Goal: Task Accomplishment & Management: Manage account settings

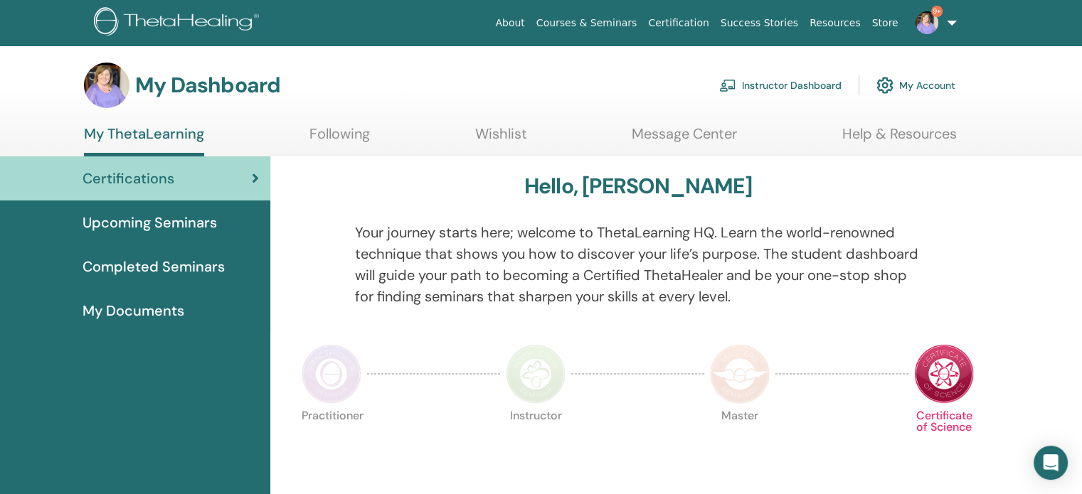
click at [782, 85] on link "Instructor Dashboard" at bounding box center [780, 85] width 122 height 31
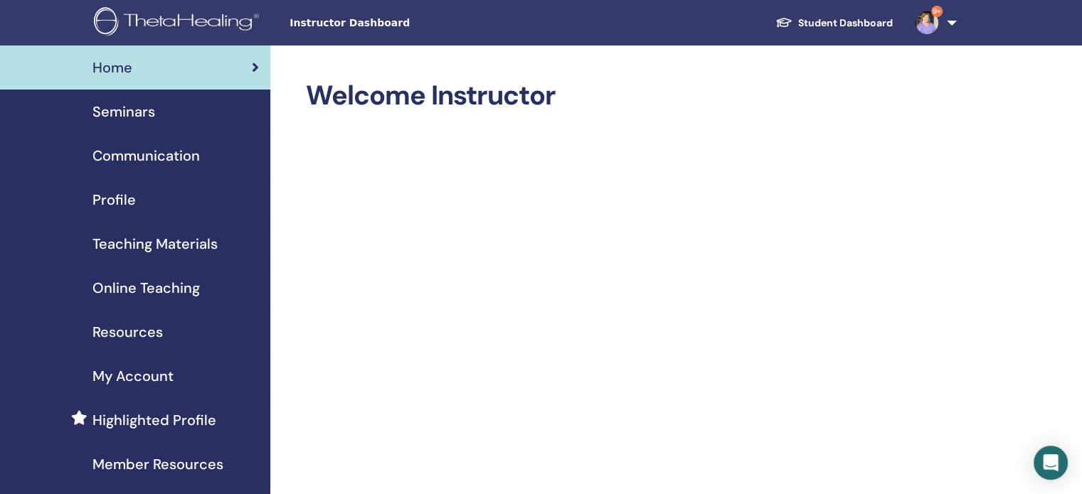
click at [103, 113] on span "Seminars" at bounding box center [123, 111] width 63 height 21
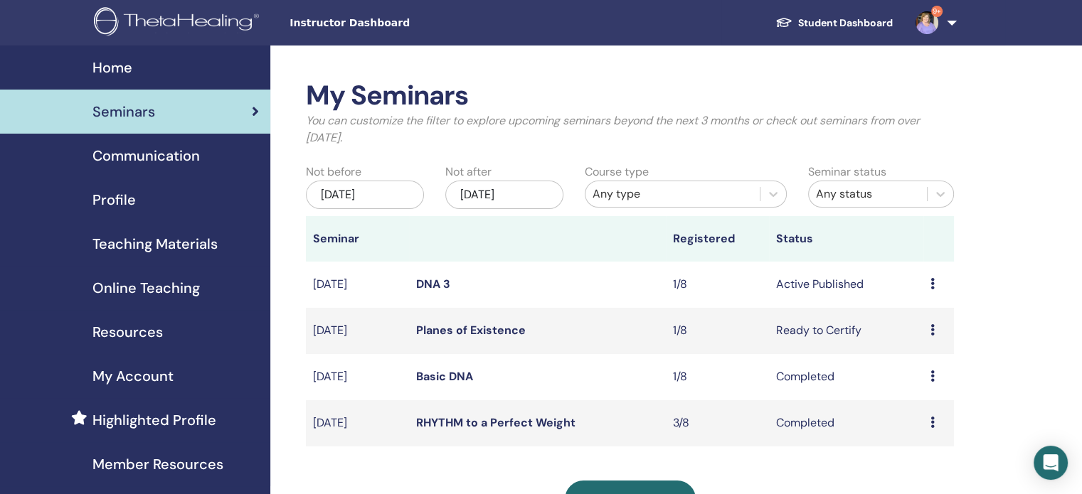
click at [933, 283] on icon at bounding box center [932, 283] width 4 height 11
click at [424, 284] on link "DNA 3" at bounding box center [433, 284] width 34 height 15
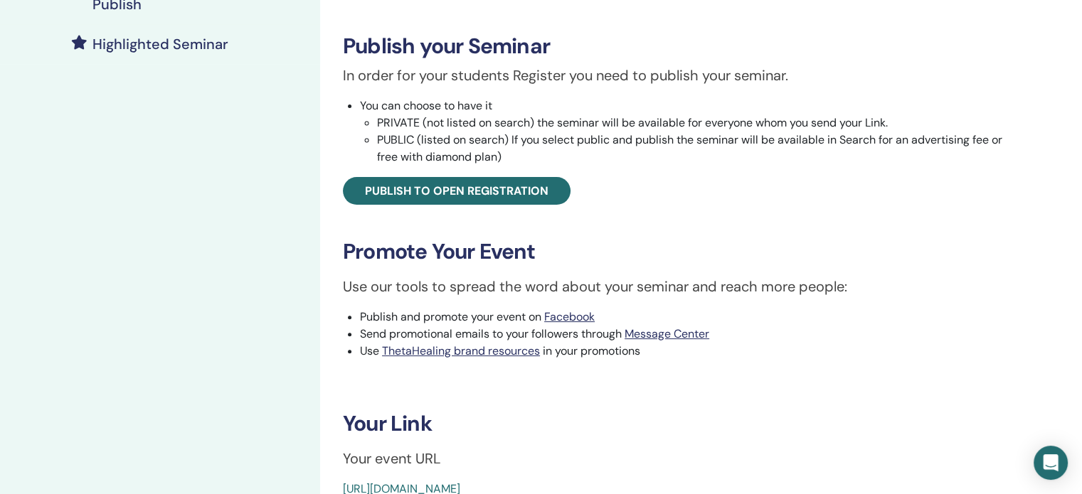
scroll to position [393, 0]
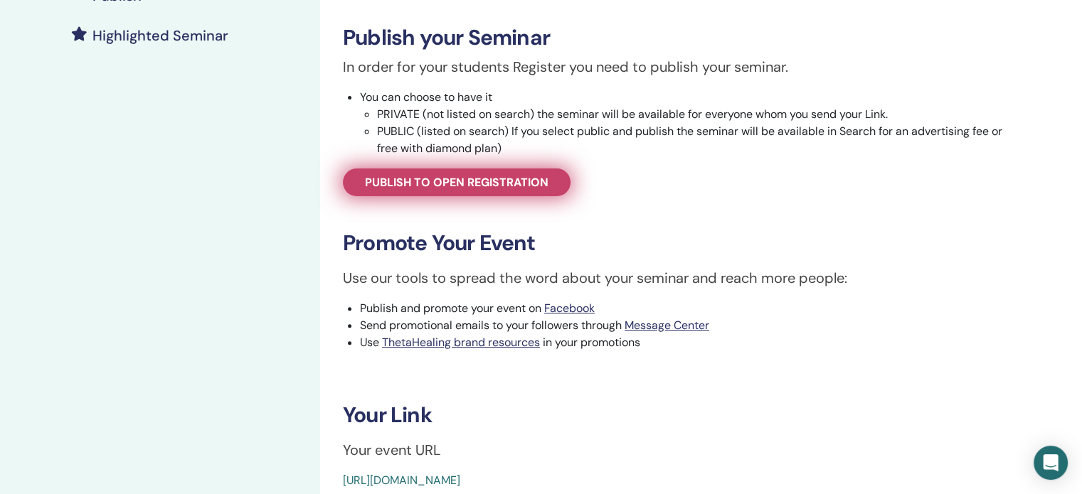
click at [512, 186] on span "Publish to open registration" at bounding box center [457, 182] width 184 height 15
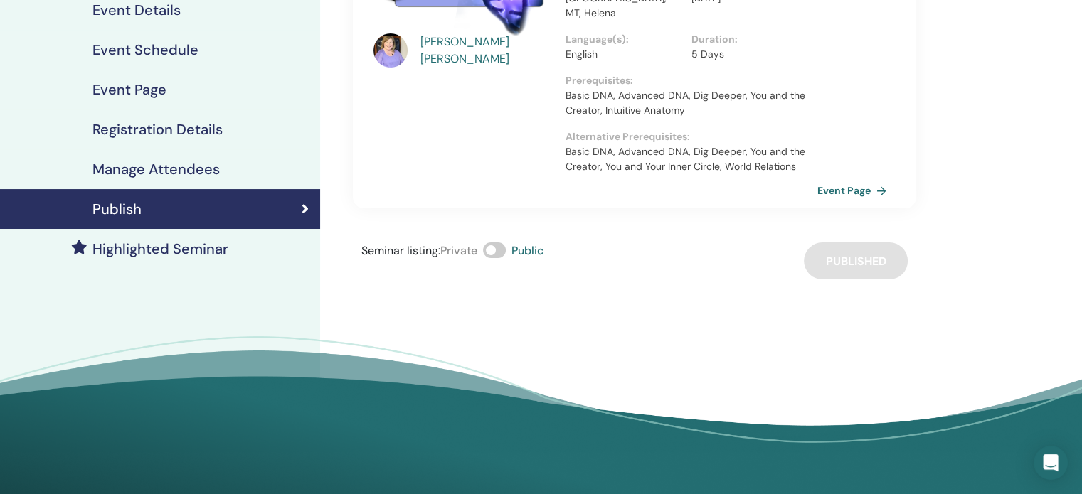
scroll to position [144, 0]
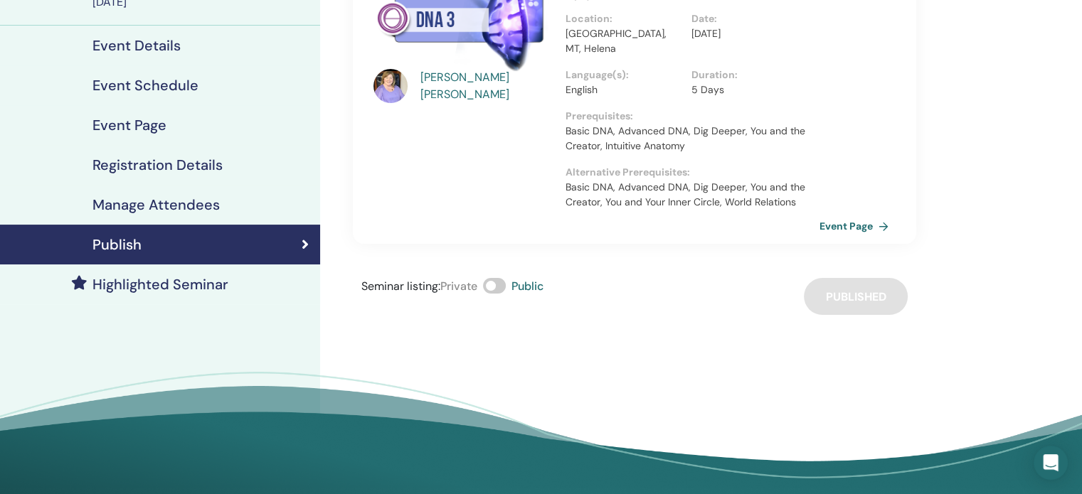
click at [838, 216] on link "Event Page" at bounding box center [856, 226] width 75 height 21
